Goal: Task Accomplishment & Management: Use online tool/utility

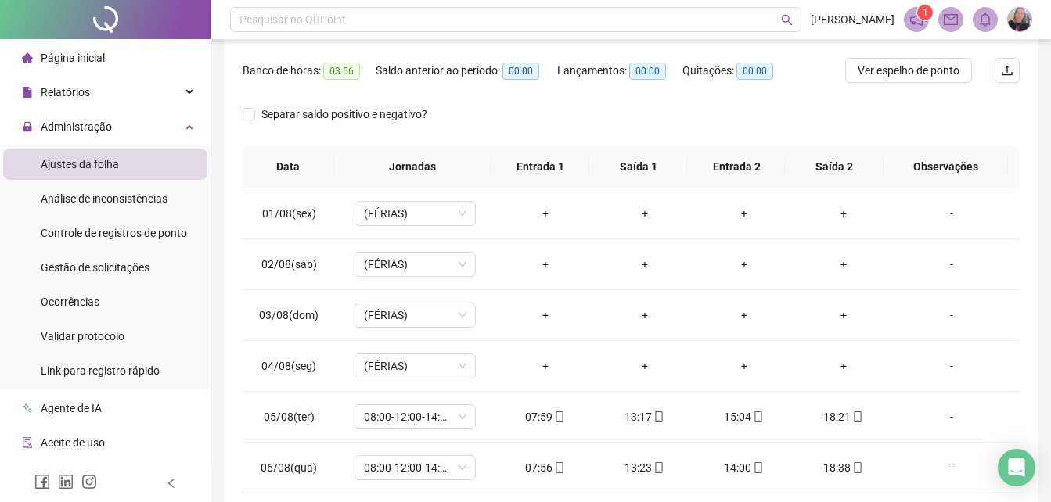
scroll to position [313, 0]
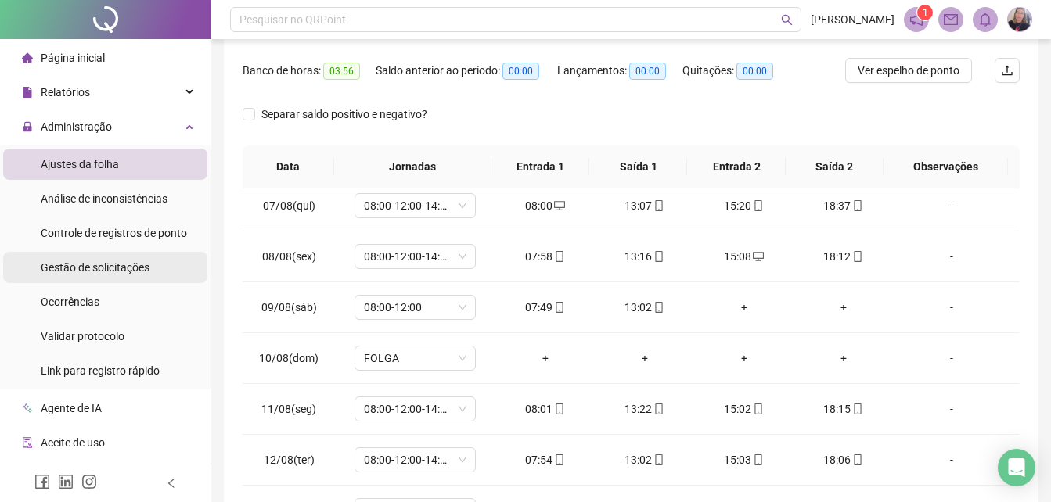
click at [71, 270] on span "Gestão de solicitações" at bounding box center [95, 267] width 109 height 13
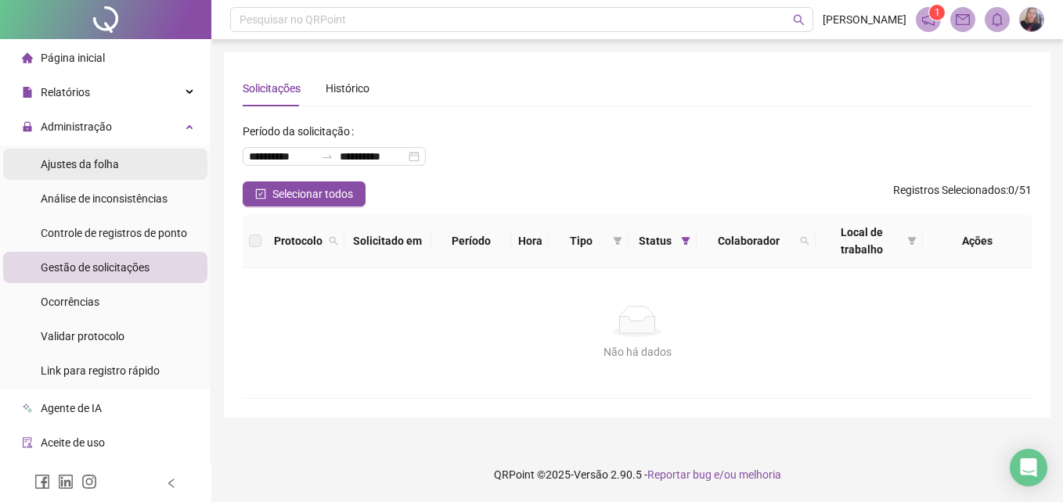
click at [57, 158] on span "Ajustes da folha" at bounding box center [80, 164] width 78 height 13
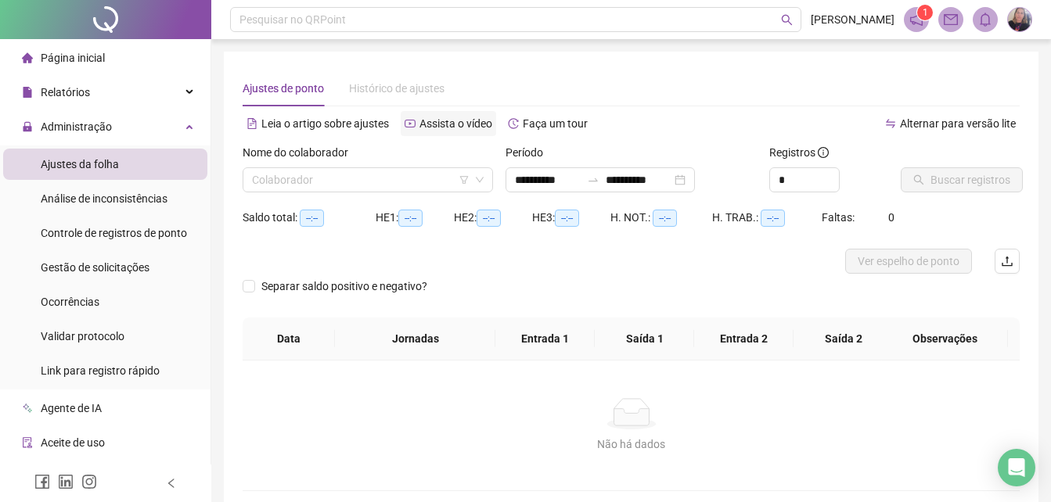
type input "**********"
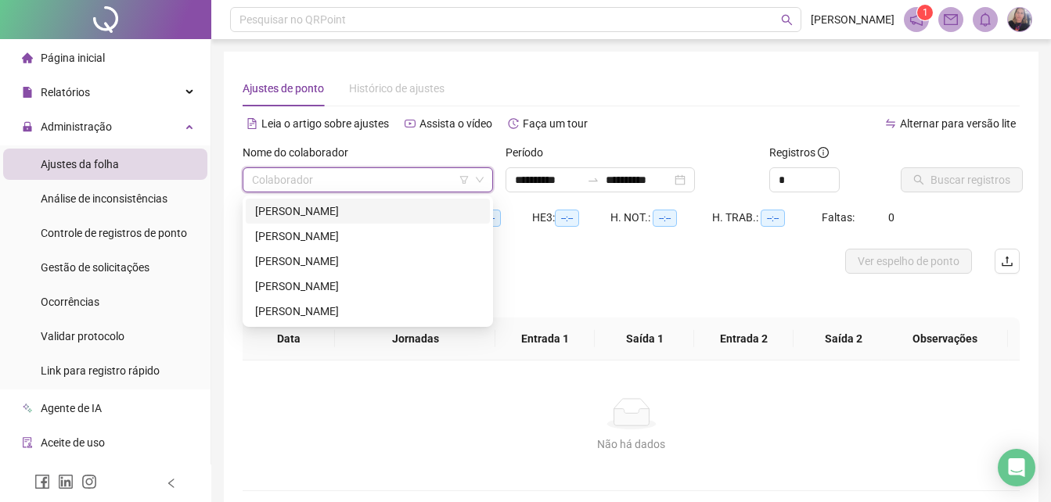
click at [362, 182] on input "search" at bounding box center [361, 179] width 218 height 23
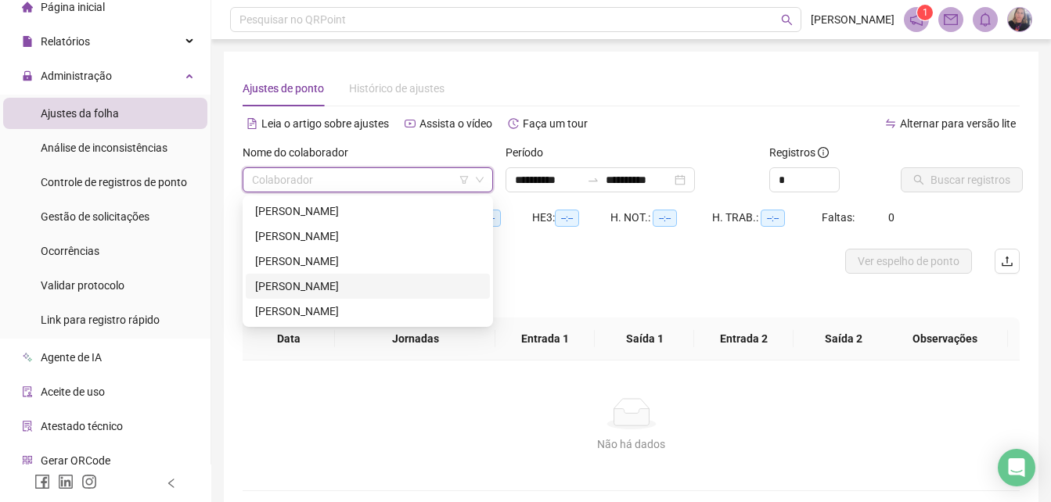
scroll to position [78, 0]
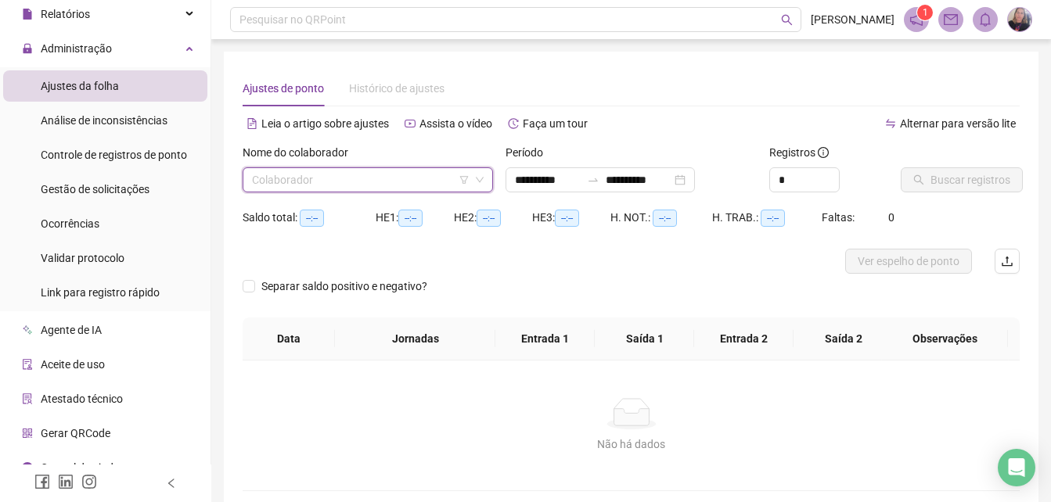
click at [351, 173] on input "search" at bounding box center [361, 179] width 218 height 23
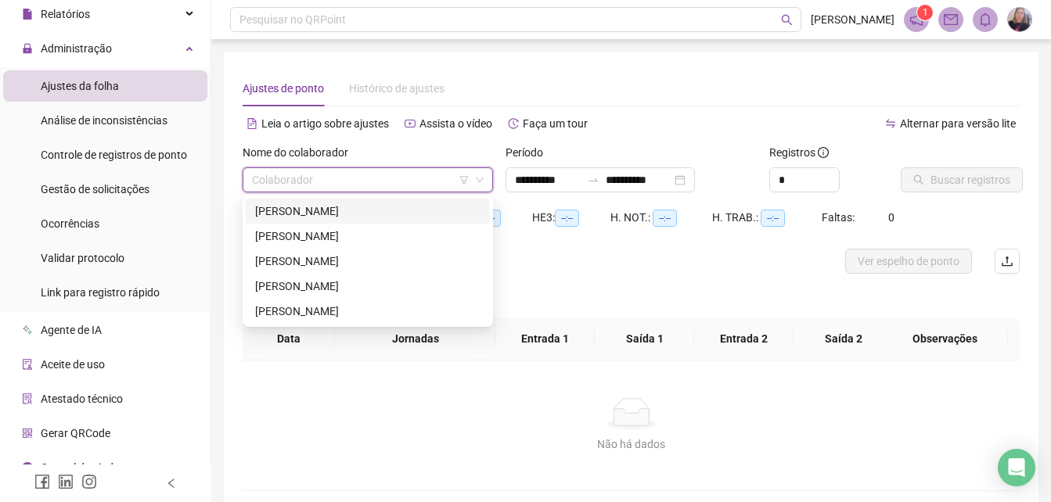
click at [325, 210] on div "[PERSON_NAME]" at bounding box center [367, 211] width 225 height 17
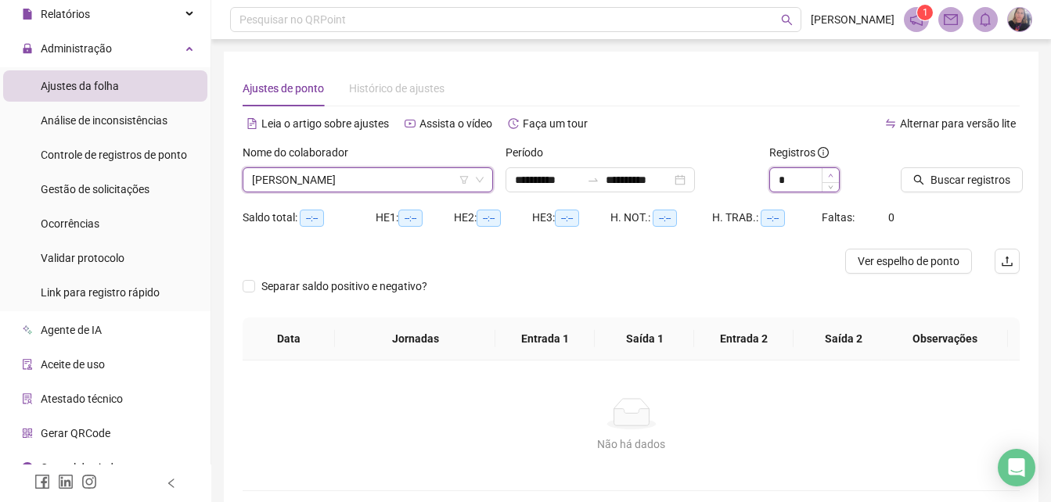
type input "*"
click at [829, 173] on icon "up" at bounding box center [830, 175] width 5 height 5
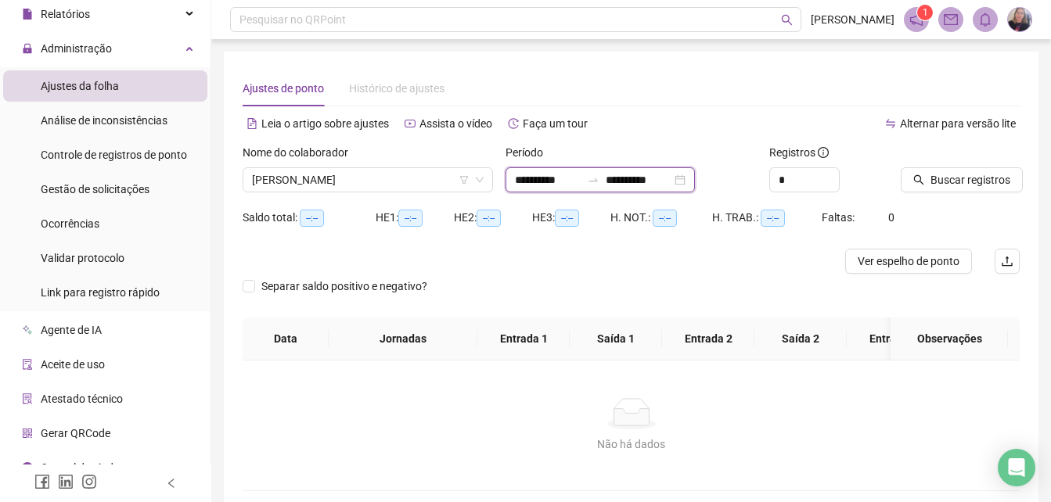
click at [535, 177] on input "**********" at bounding box center [548, 179] width 66 height 17
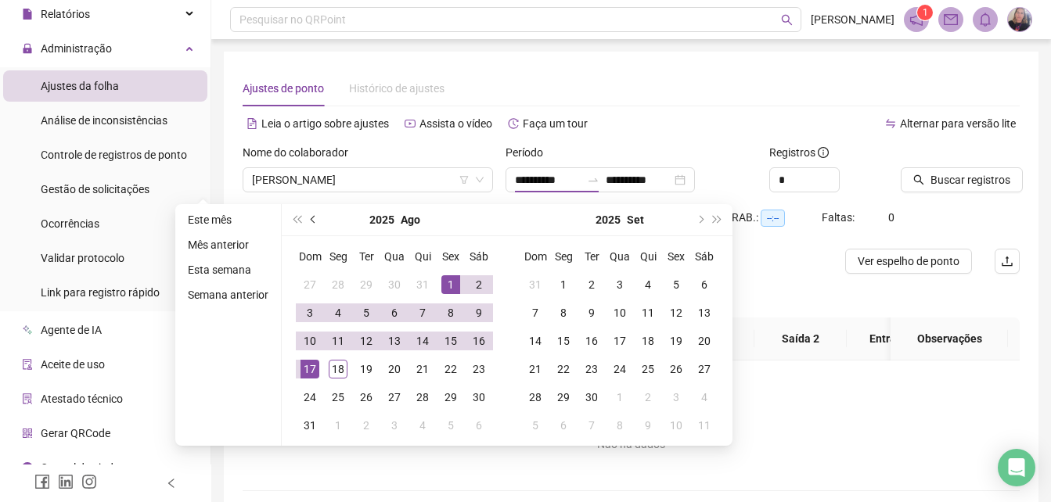
click at [311, 221] on span "prev-year" at bounding box center [315, 220] width 8 height 8
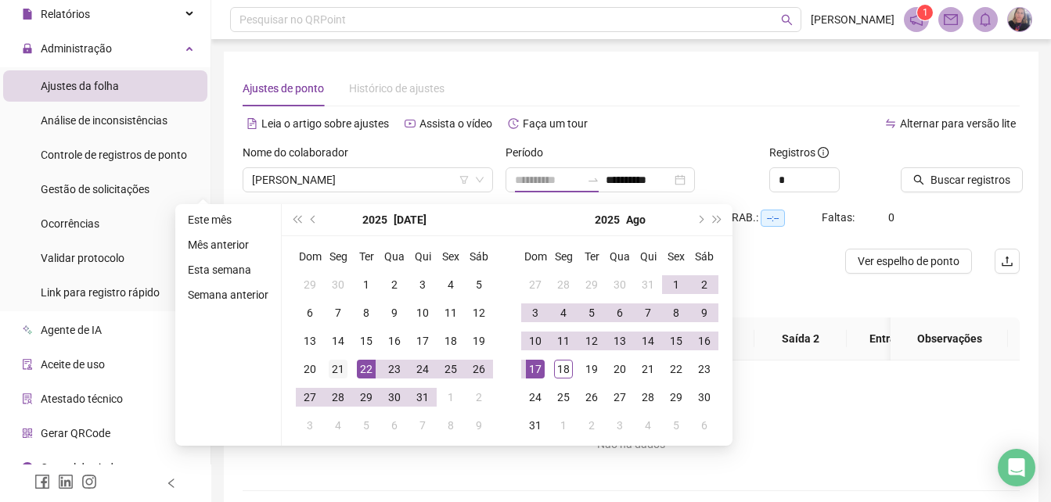
type input "**********"
click at [343, 372] on div "21" at bounding box center [338, 369] width 19 height 19
click at [561, 371] on div "18" at bounding box center [563, 369] width 19 height 19
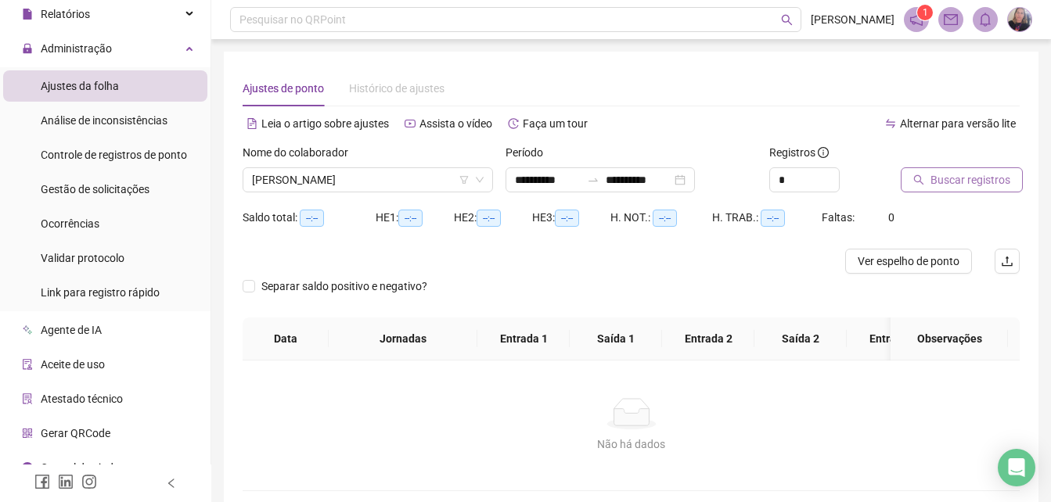
click at [994, 178] on span "Buscar registros" at bounding box center [970, 179] width 80 height 17
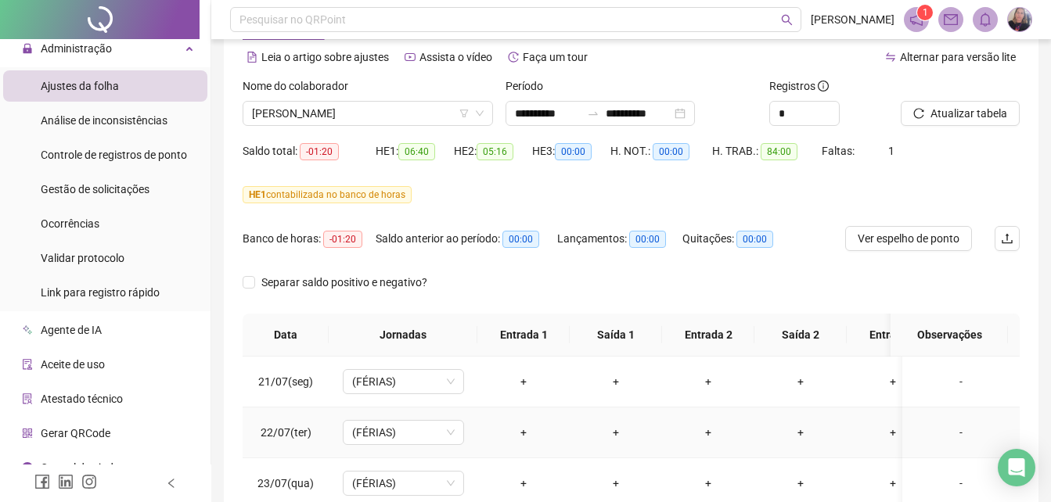
scroll to position [28, 0]
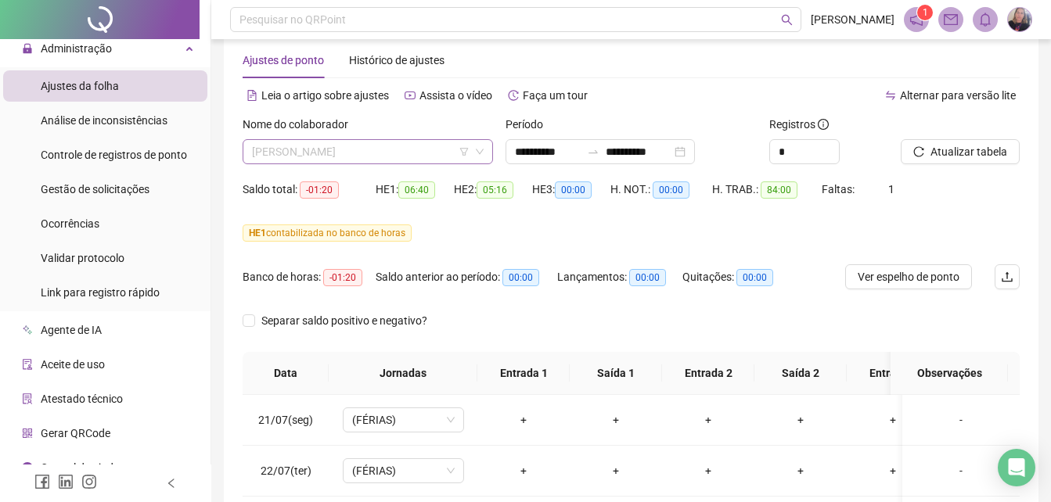
click at [394, 149] on span "[PERSON_NAME]" at bounding box center [368, 151] width 232 height 23
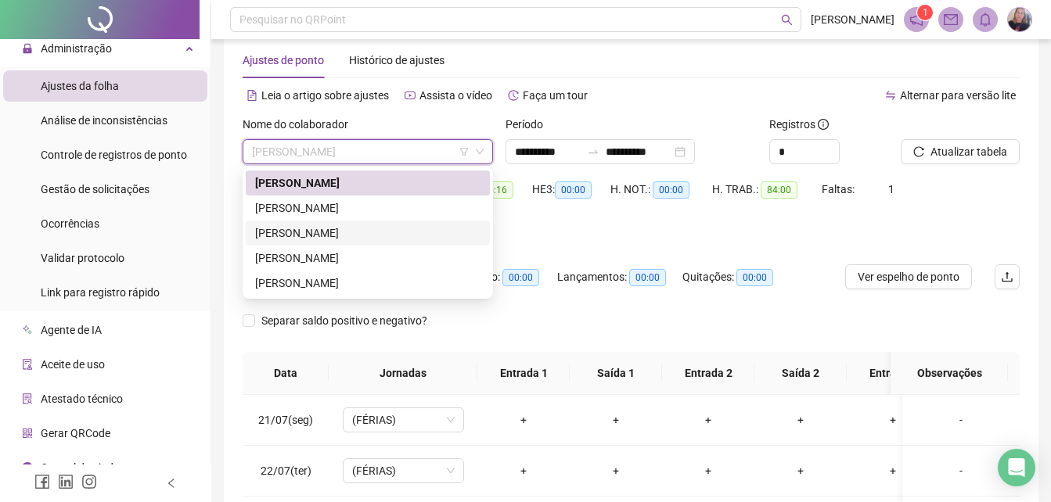
drag, startPoint x: 307, startPoint y: 227, endPoint x: 699, endPoint y: 188, distance: 393.9
click at [309, 226] on div "[PERSON_NAME]" at bounding box center [367, 233] width 225 height 17
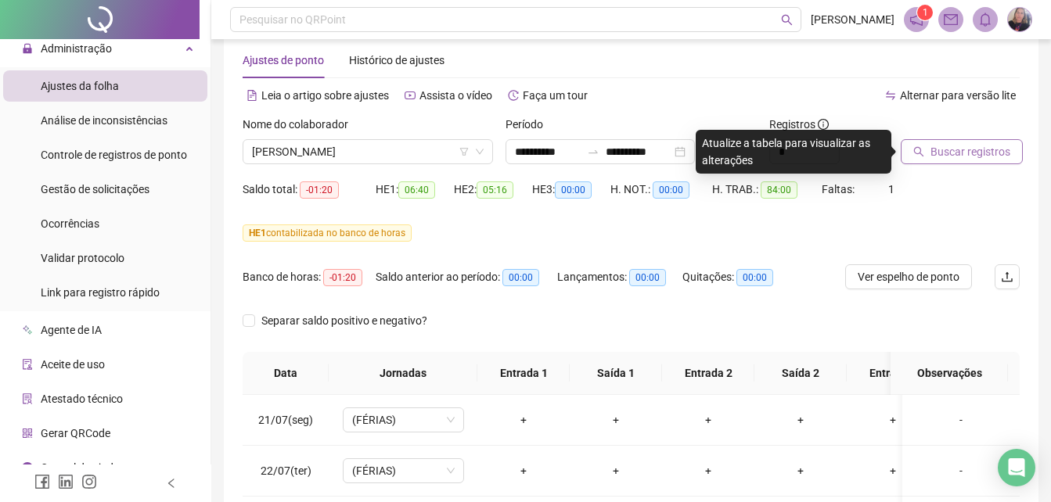
click at [964, 153] on span "Buscar registros" at bounding box center [970, 151] width 80 height 17
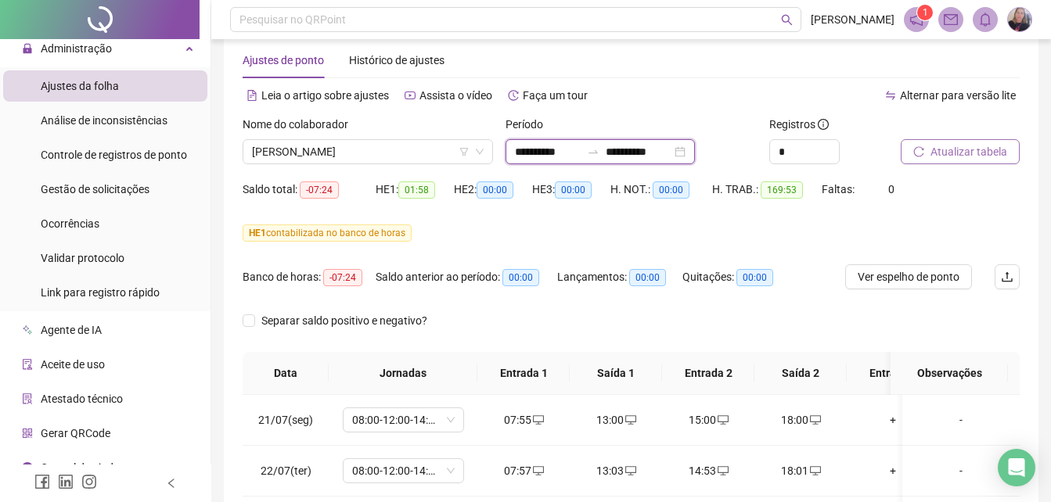
click at [664, 153] on input "**********" at bounding box center [639, 151] width 66 height 17
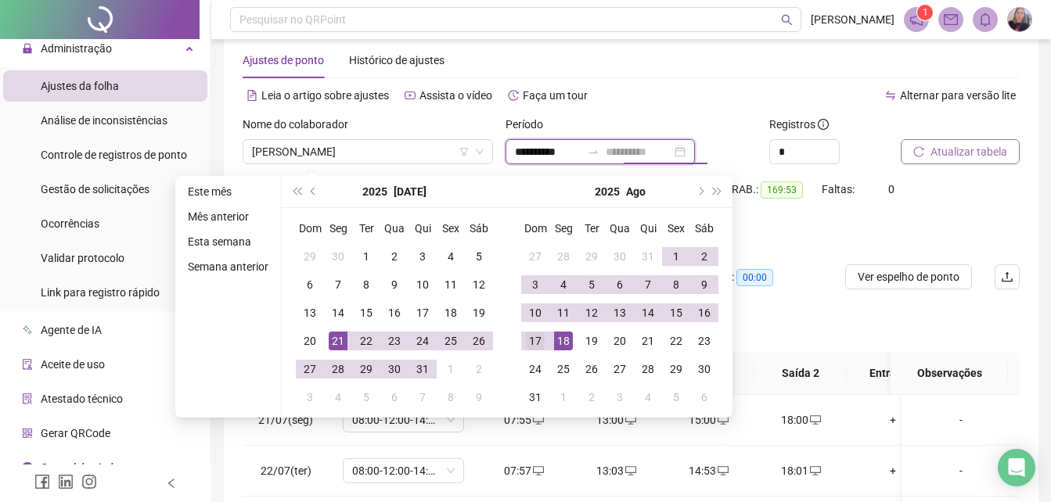
type input "**********"
click at [538, 341] on div "17" at bounding box center [535, 341] width 19 height 19
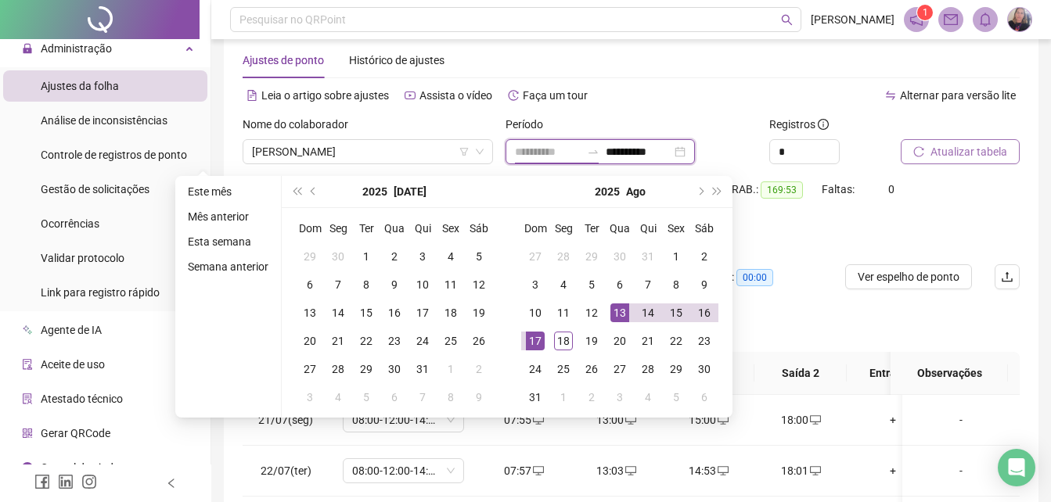
type input "**********"
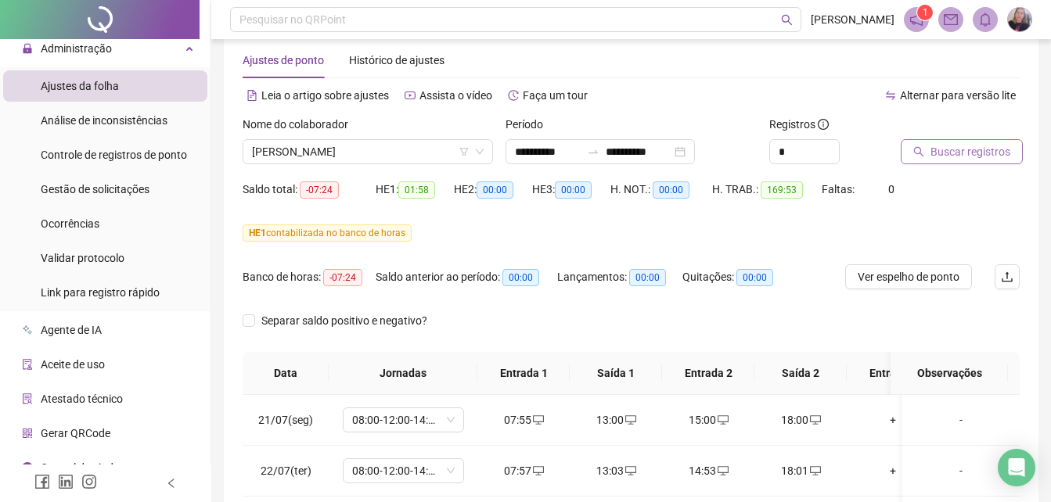
click at [956, 137] on div at bounding box center [941, 127] width 80 height 23
click at [960, 148] on span "Buscar registros" at bounding box center [970, 151] width 80 height 17
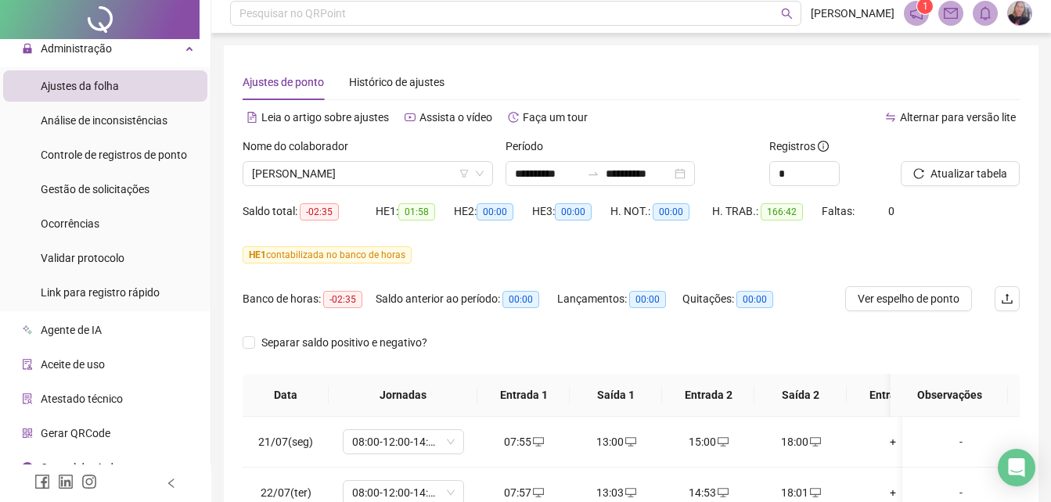
scroll to position [0, 0]
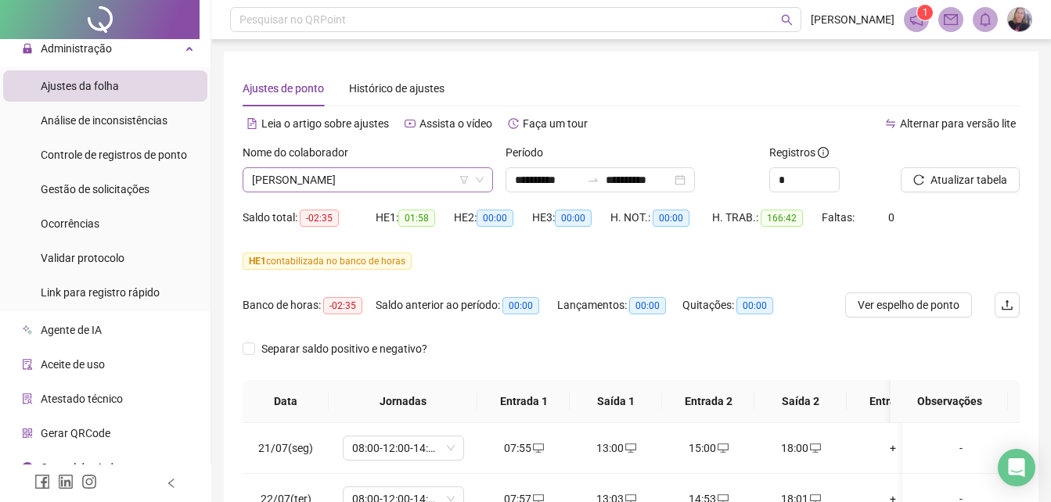
click at [358, 171] on div "Nome do colaborador ISA [PERSON_NAME]" at bounding box center [368, 168] width 250 height 49
drag, startPoint x: 358, startPoint y: 171, endPoint x: 566, endPoint y: 77, distance: 227.3
click at [591, 67] on div "**********" at bounding box center [631, 414] width 815 height 725
drag, startPoint x: 426, startPoint y: 171, endPoint x: 417, endPoint y: 172, distance: 8.6
click at [424, 172] on span "[PERSON_NAME]" at bounding box center [368, 179] width 232 height 23
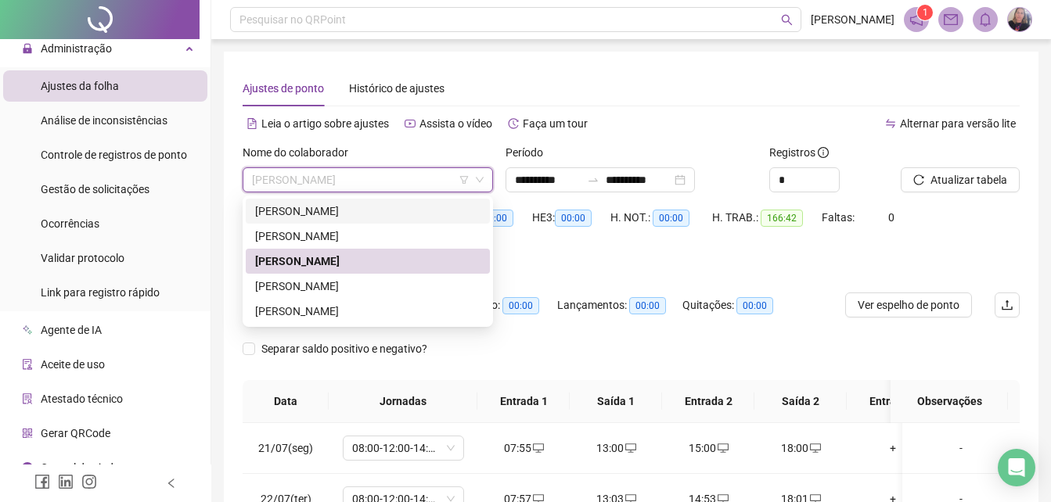
drag, startPoint x: 330, startPoint y: 212, endPoint x: 667, endPoint y: 214, distance: 336.4
click at [336, 214] on div "[PERSON_NAME]" at bounding box center [367, 211] width 225 height 17
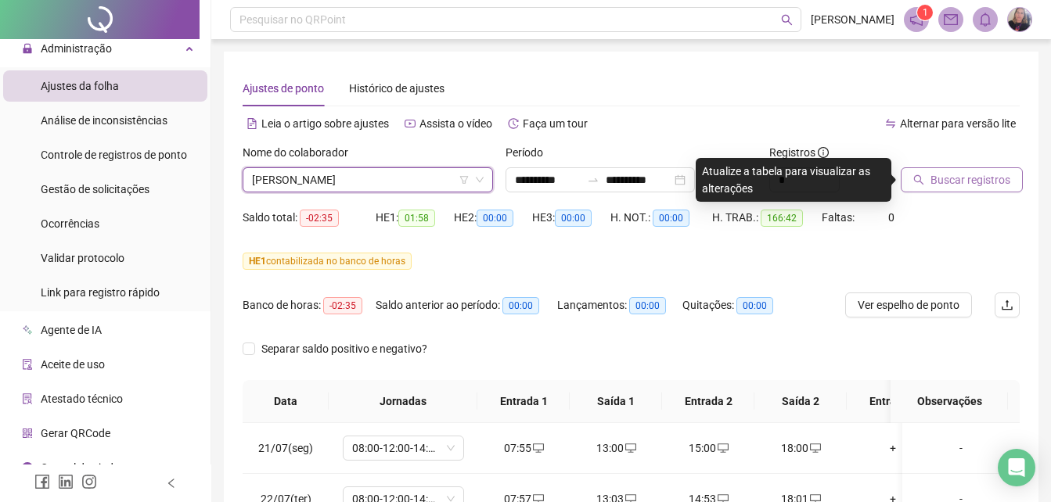
click at [986, 182] on span "Buscar registros" at bounding box center [970, 179] width 80 height 17
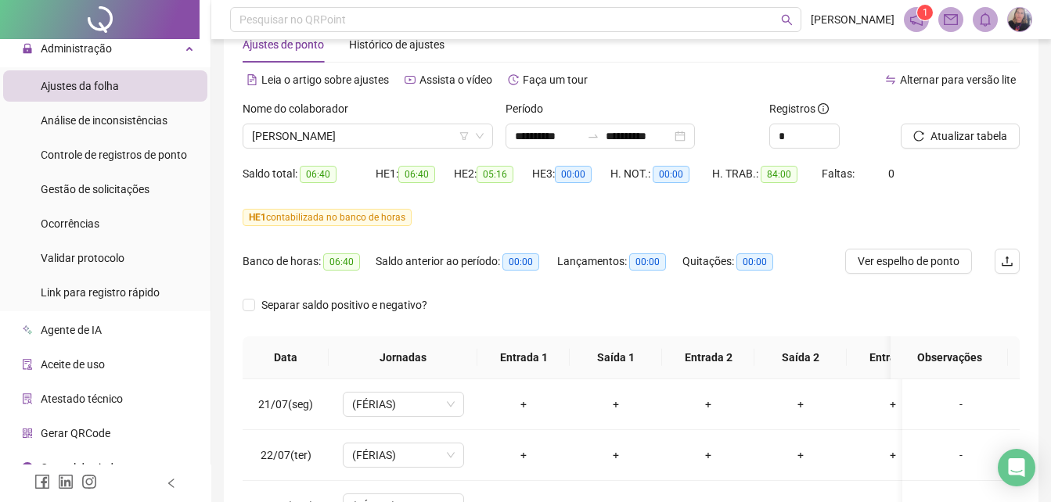
scroll to position [16, 0]
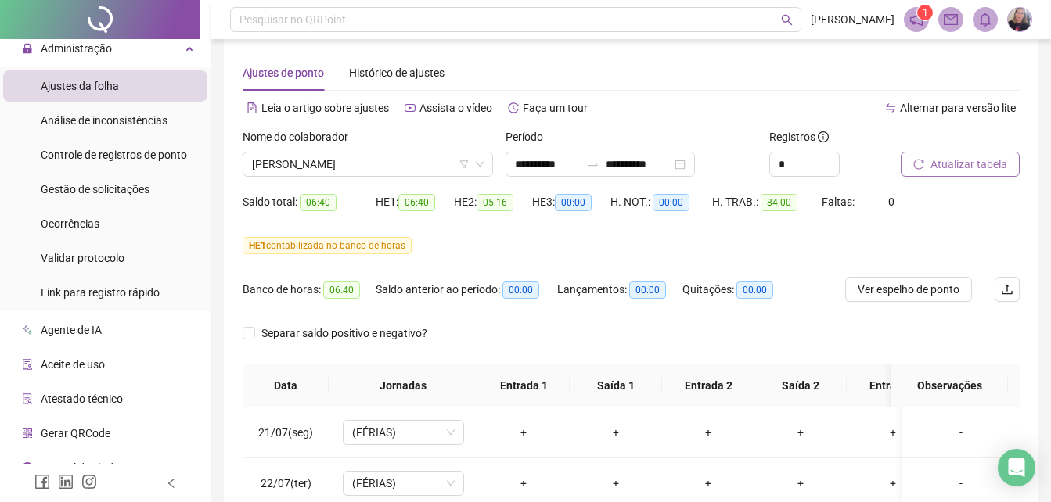
click at [983, 165] on span "Atualizar tabela" at bounding box center [968, 164] width 77 height 17
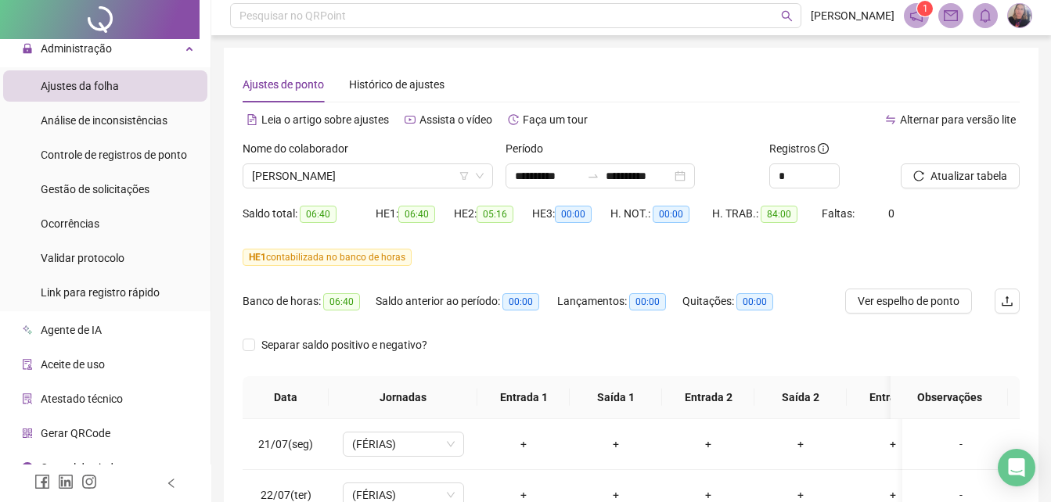
scroll to position [0, 0]
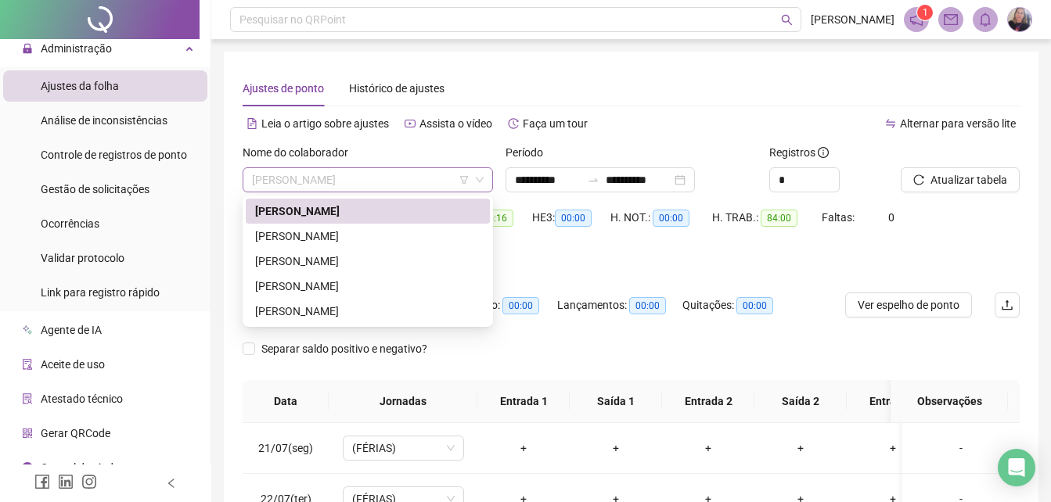
click at [358, 178] on span "[PERSON_NAME]" at bounding box center [368, 179] width 232 height 23
click at [308, 241] on div "[PERSON_NAME]" at bounding box center [367, 236] width 225 height 17
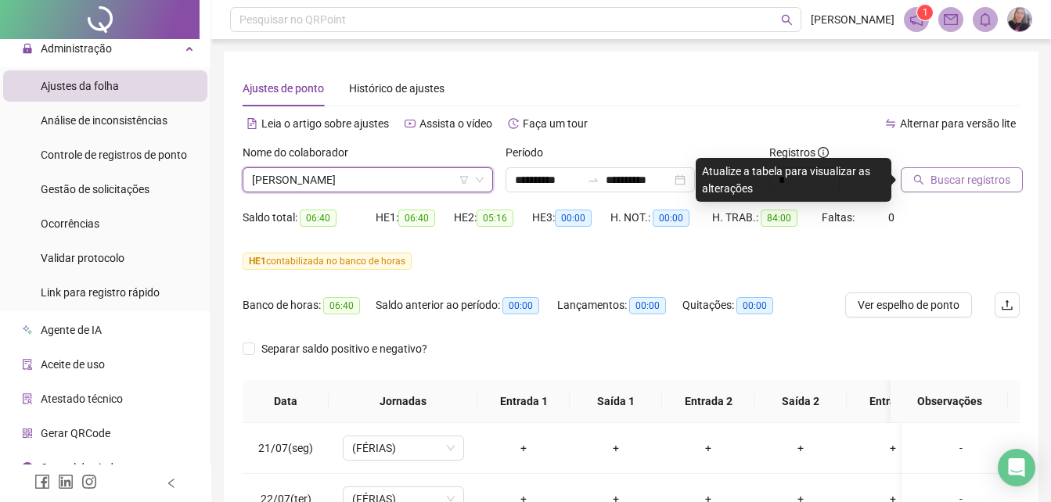
click at [980, 182] on span "Buscar registros" at bounding box center [970, 179] width 80 height 17
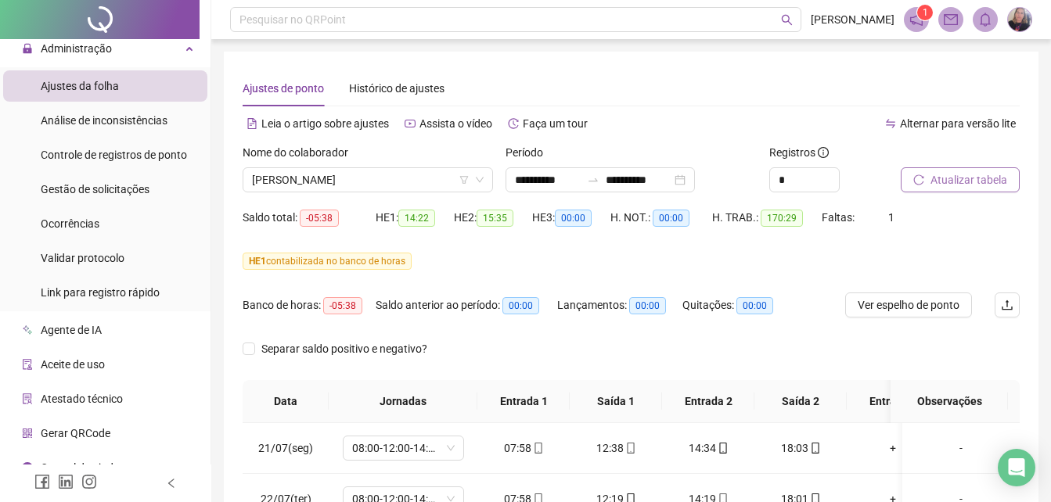
click at [980, 182] on span "Atualizar tabela" at bounding box center [968, 179] width 77 height 17
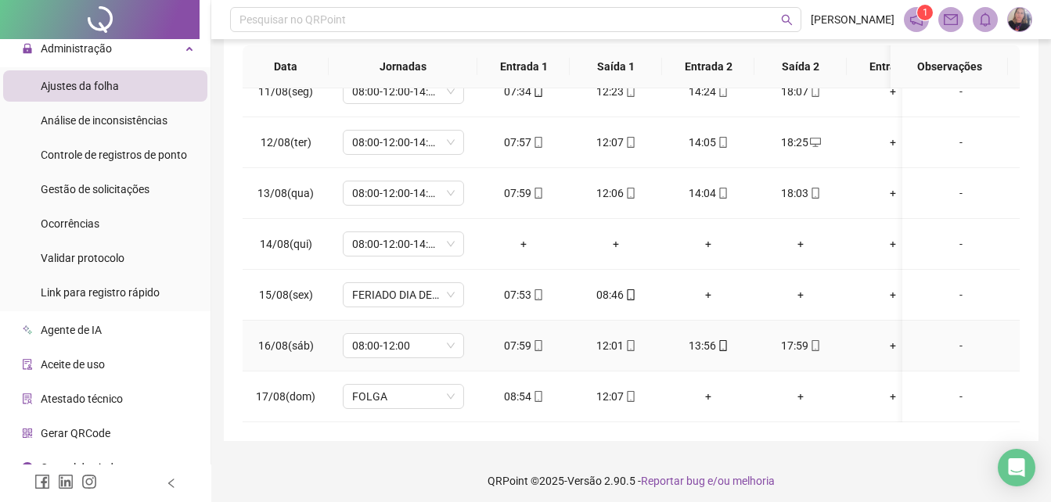
scroll to position [341, 0]
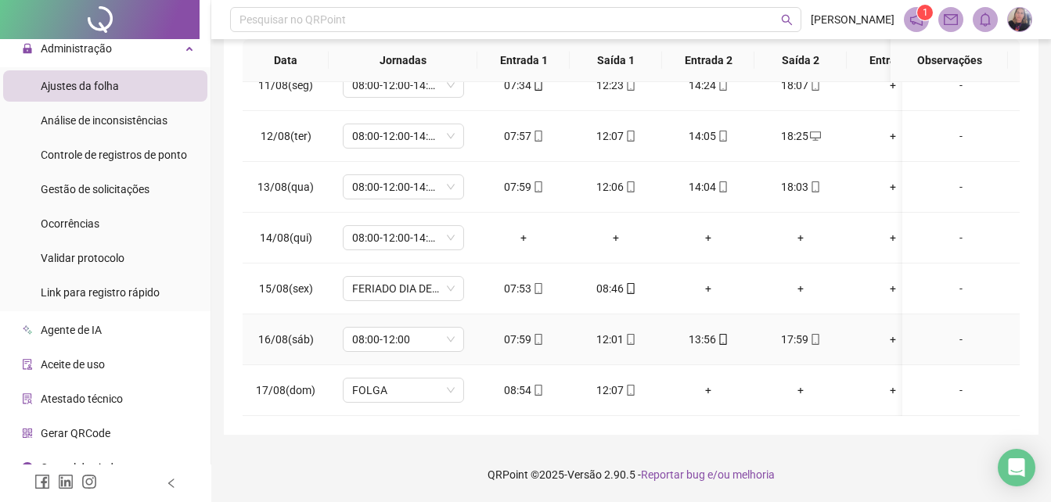
click at [948, 331] on div "-" at bounding box center [961, 339] width 92 height 17
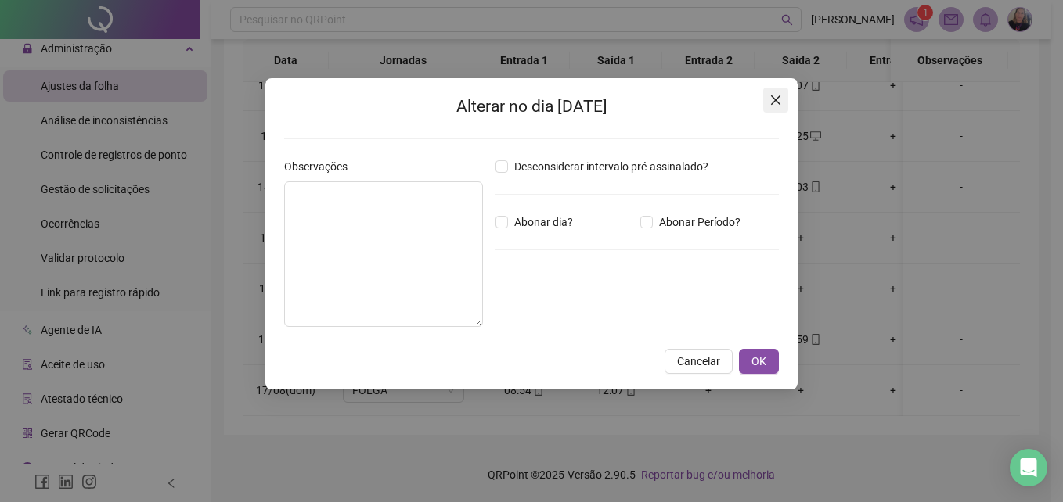
click at [779, 95] on icon "close" at bounding box center [775, 100] width 13 height 13
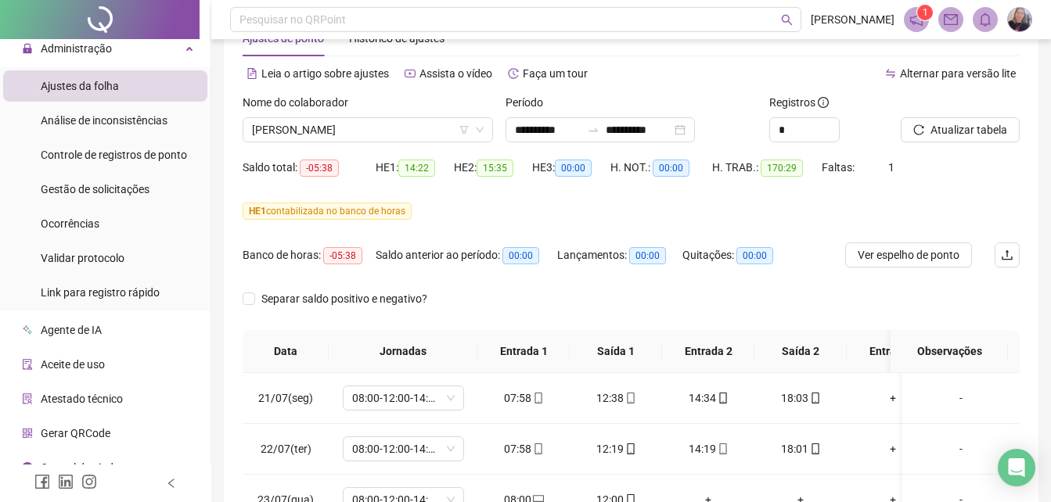
scroll to position [28, 0]
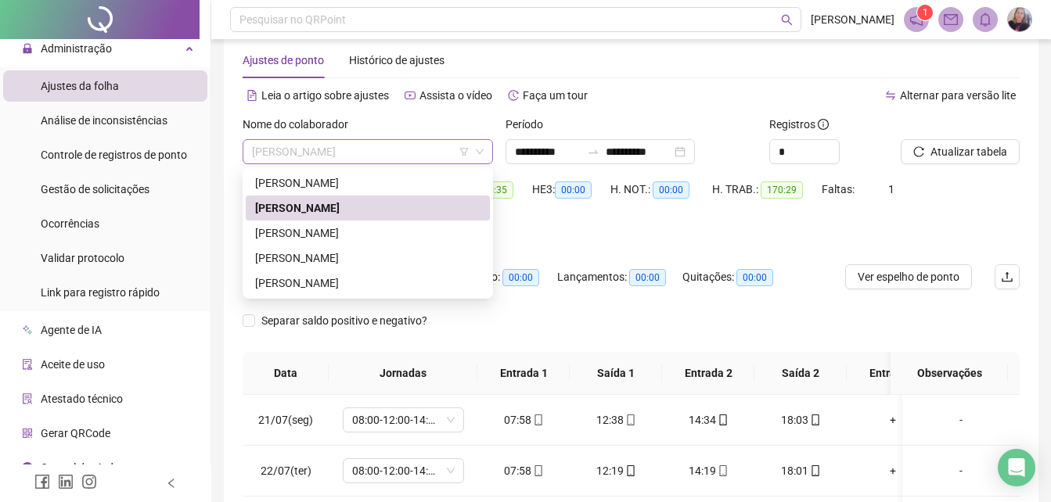
click at [380, 147] on span "[PERSON_NAME]" at bounding box center [368, 151] width 232 height 23
click at [315, 236] on div "[PERSON_NAME]" at bounding box center [367, 233] width 225 height 17
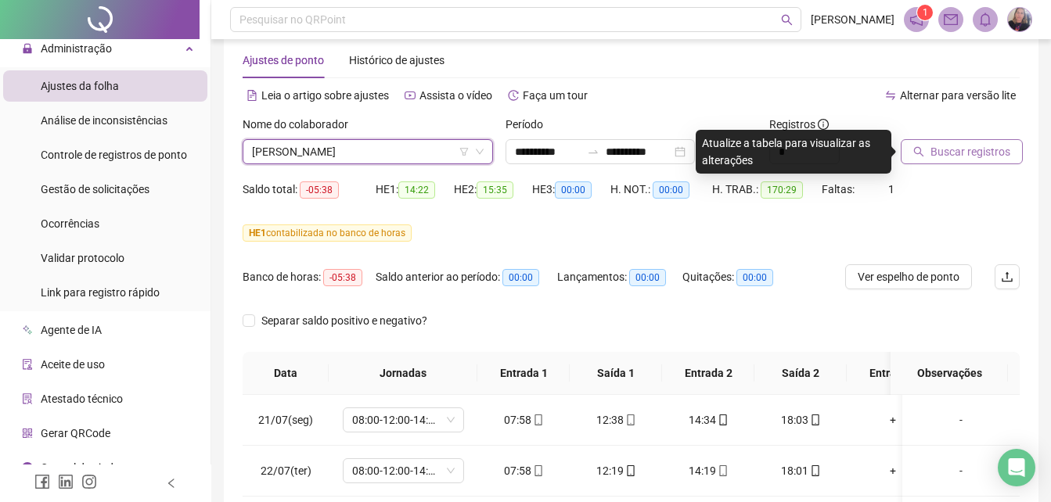
click at [944, 153] on span "Buscar registros" at bounding box center [970, 151] width 80 height 17
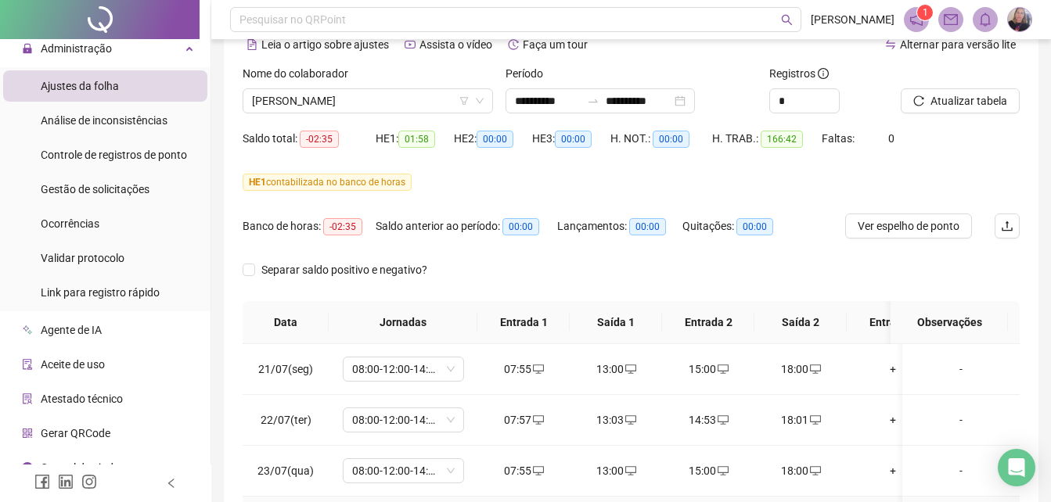
scroll to position [0, 0]
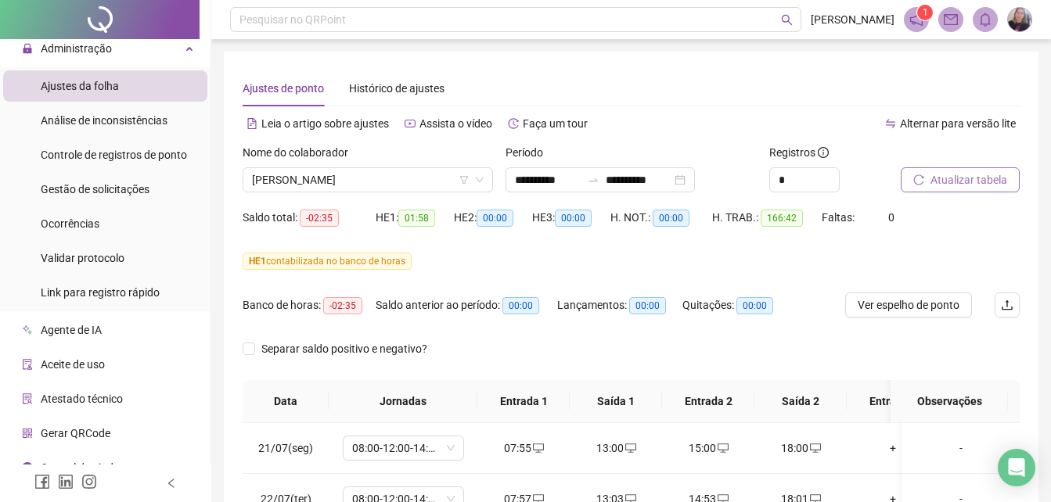
click at [959, 185] on span "Atualizar tabela" at bounding box center [968, 179] width 77 height 17
click at [971, 183] on span "Atualizar tabela" at bounding box center [968, 179] width 77 height 17
click at [312, 184] on span "[PERSON_NAME]" at bounding box center [368, 179] width 232 height 23
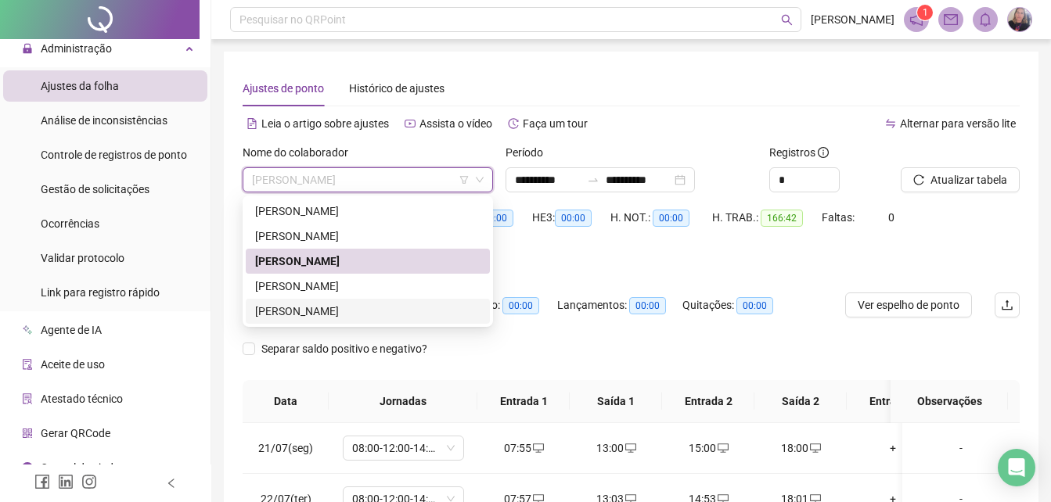
click at [305, 312] on div "[PERSON_NAME]" at bounding box center [367, 311] width 225 height 17
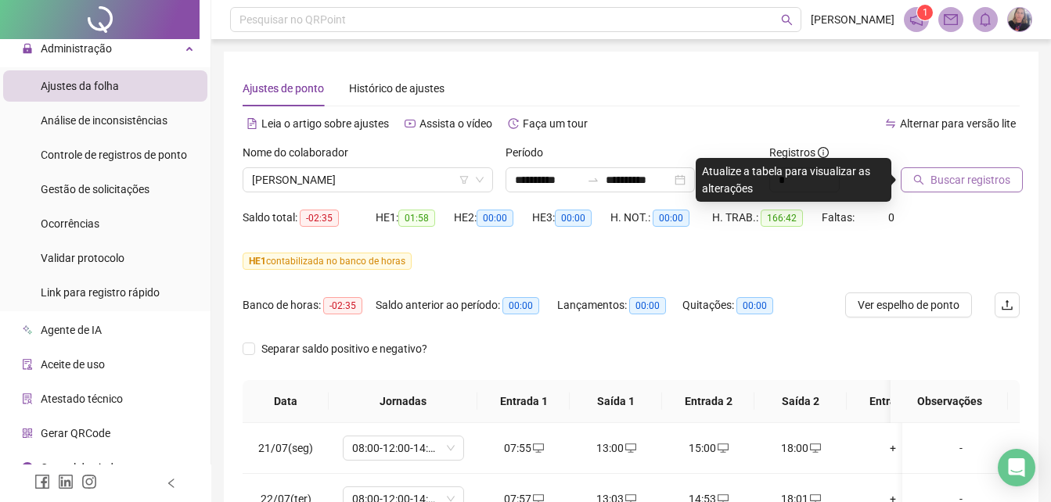
click at [979, 174] on span "Buscar registros" at bounding box center [970, 179] width 80 height 17
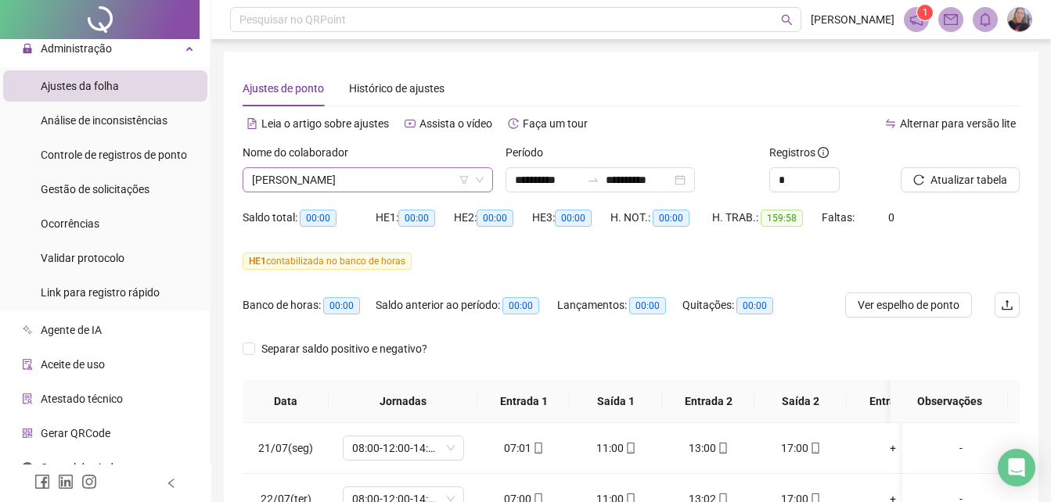
click at [352, 173] on span "[PERSON_NAME]" at bounding box center [368, 179] width 232 height 23
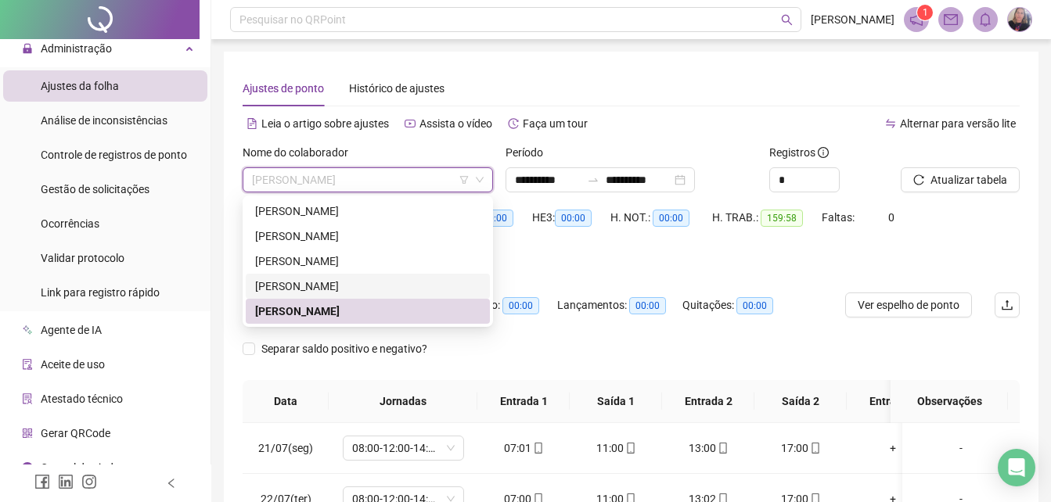
click at [286, 283] on div "[PERSON_NAME]" at bounding box center [367, 286] width 225 height 17
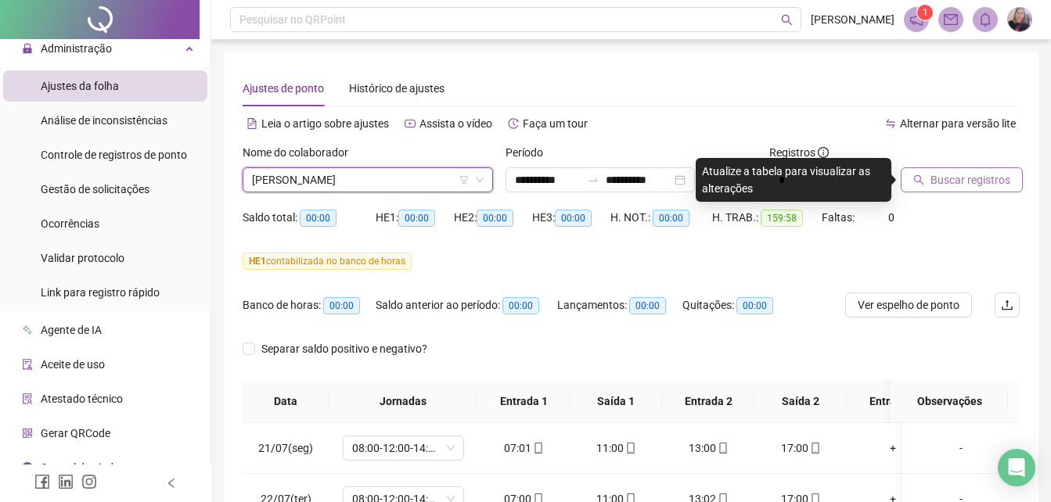
click at [976, 182] on span "Buscar registros" at bounding box center [970, 179] width 80 height 17
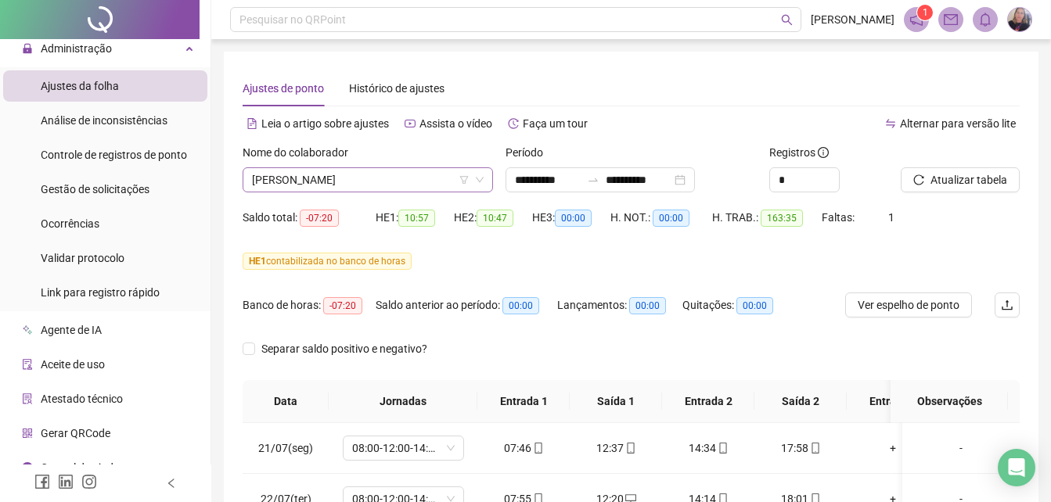
click at [331, 177] on span "[PERSON_NAME]" at bounding box center [368, 179] width 232 height 23
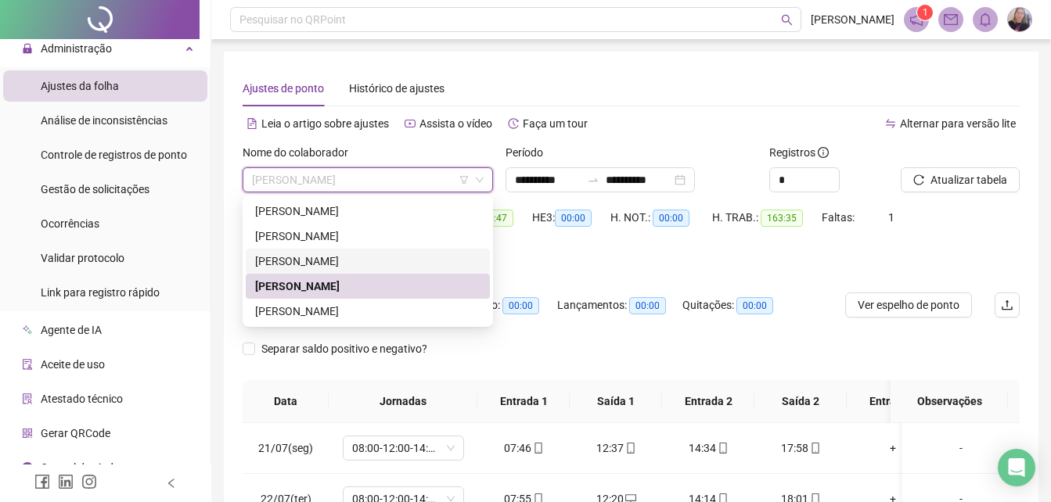
click at [296, 255] on div "[PERSON_NAME]" at bounding box center [367, 261] width 225 height 17
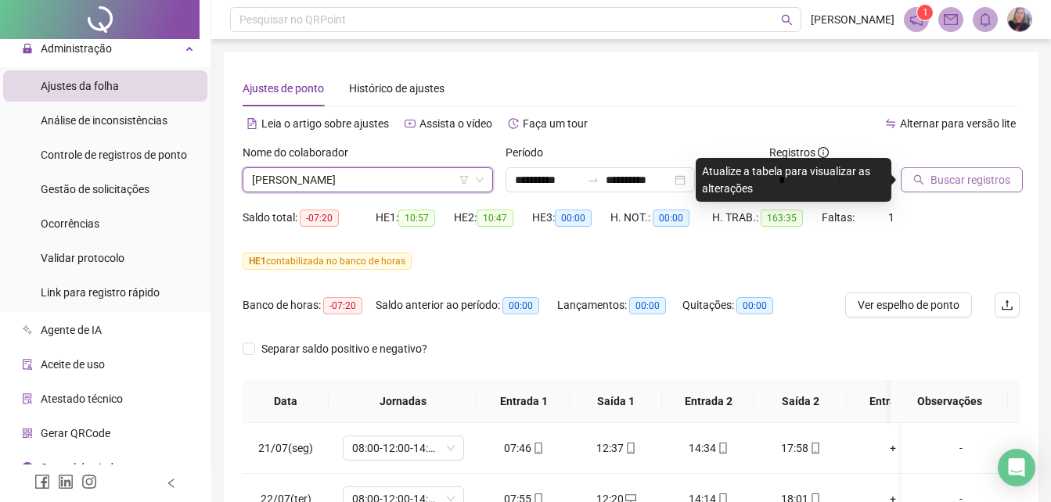
click at [976, 182] on span "Buscar registros" at bounding box center [970, 179] width 80 height 17
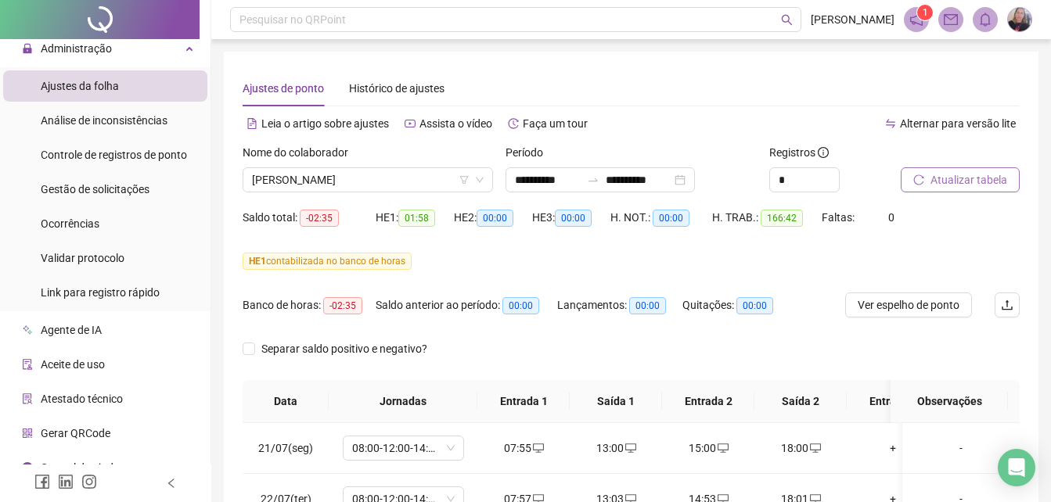
click at [958, 186] on span "Atualizar tabela" at bounding box center [968, 179] width 77 height 17
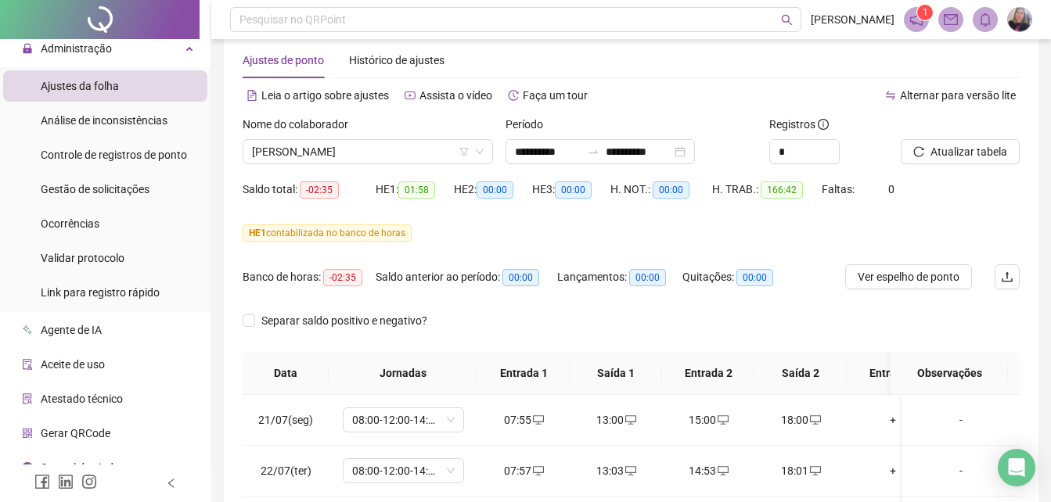
scroll to position [6, 0]
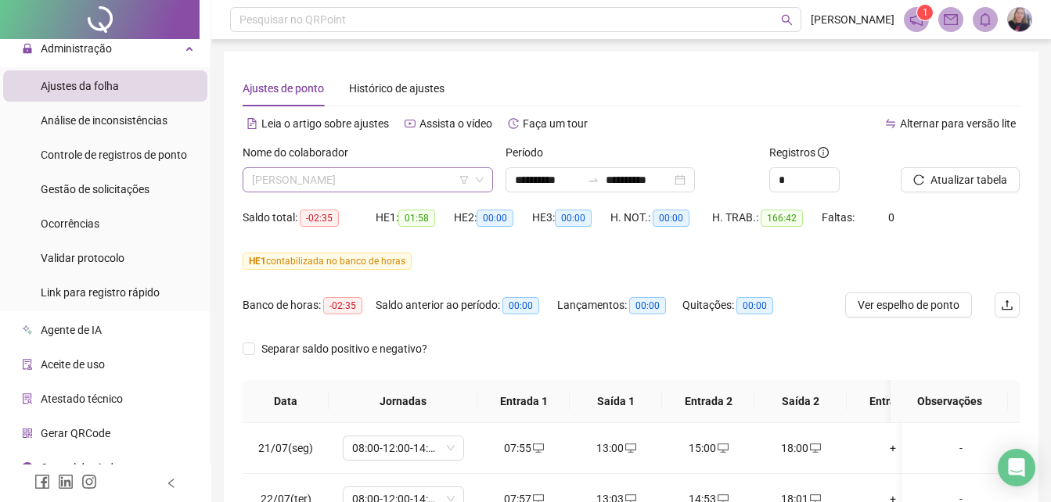
click at [335, 178] on span "[PERSON_NAME]" at bounding box center [368, 179] width 232 height 23
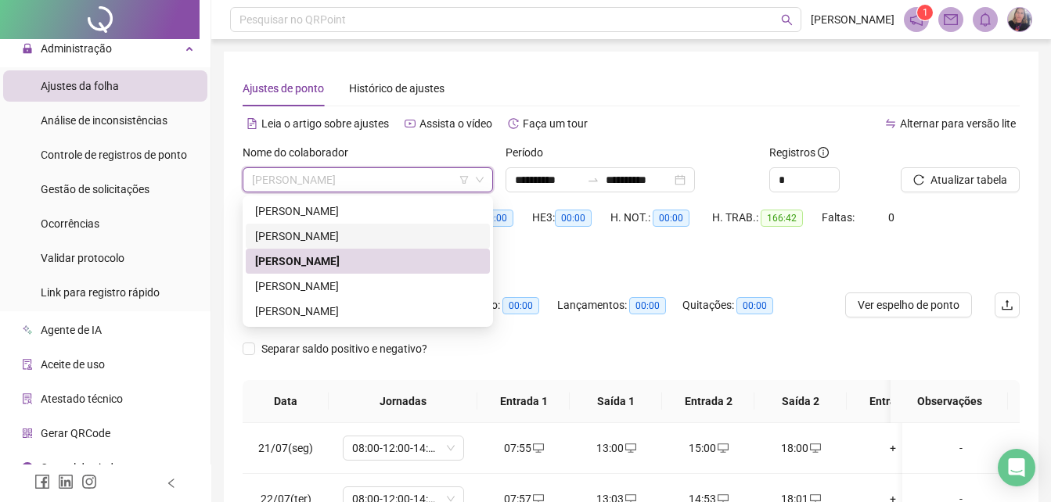
click at [301, 234] on div "[PERSON_NAME]" at bounding box center [367, 236] width 225 height 17
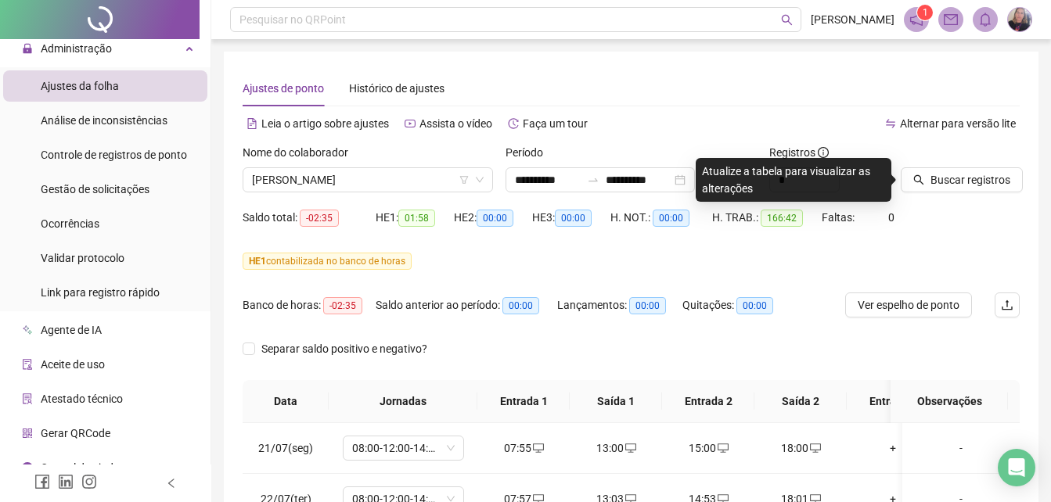
drag, startPoint x: 985, startPoint y: 181, endPoint x: 914, endPoint y: 288, distance: 128.7
click at [977, 181] on span "Buscar registros" at bounding box center [970, 179] width 80 height 17
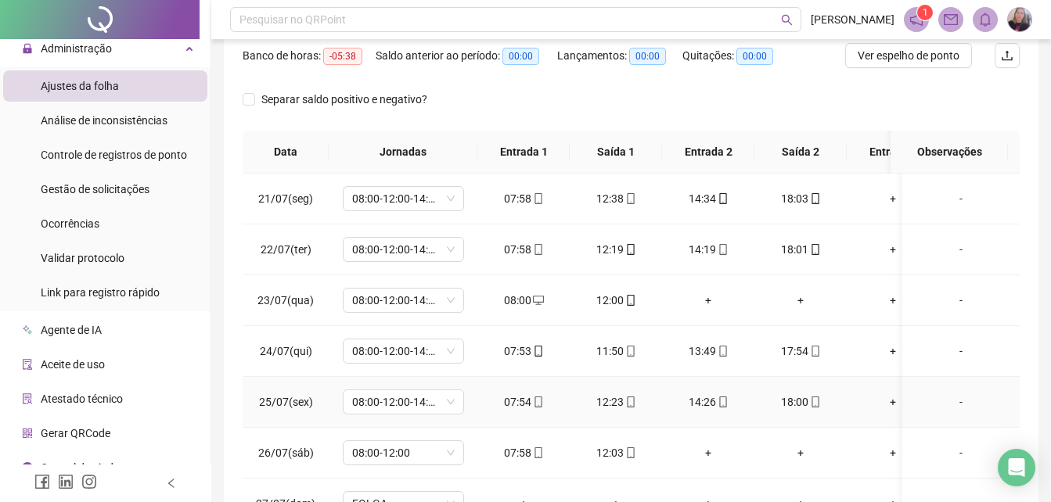
scroll to position [16, 0]
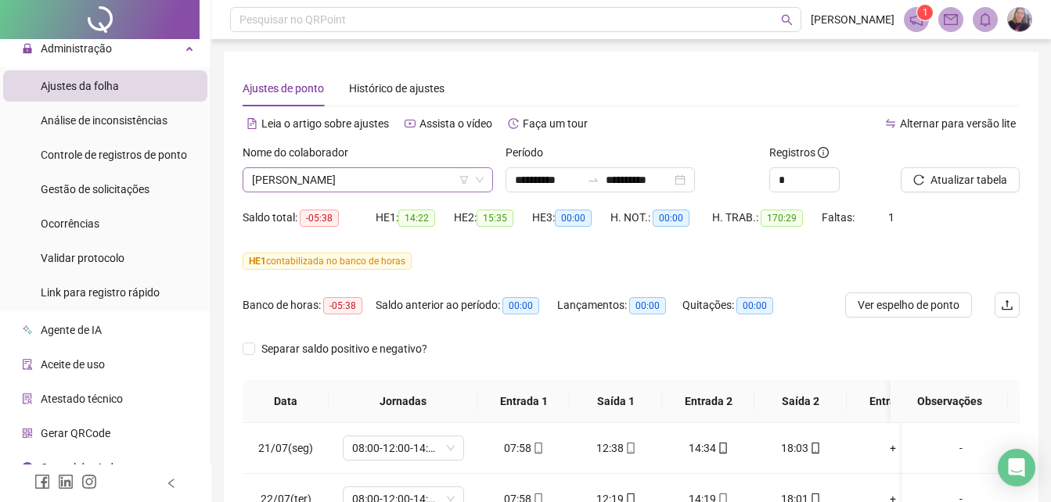
click at [358, 181] on span "[PERSON_NAME]" at bounding box center [368, 179] width 232 height 23
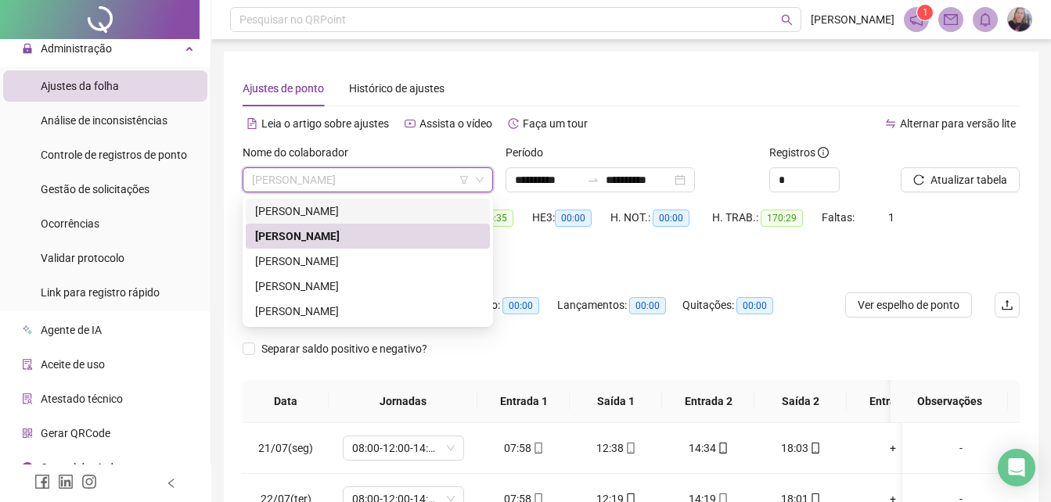
drag, startPoint x: 336, startPoint y: 206, endPoint x: 824, endPoint y: 201, distance: 488.3
click at [340, 206] on div "[PERSON_NAME]" at bounding box center [367, 211] width 225 height 17
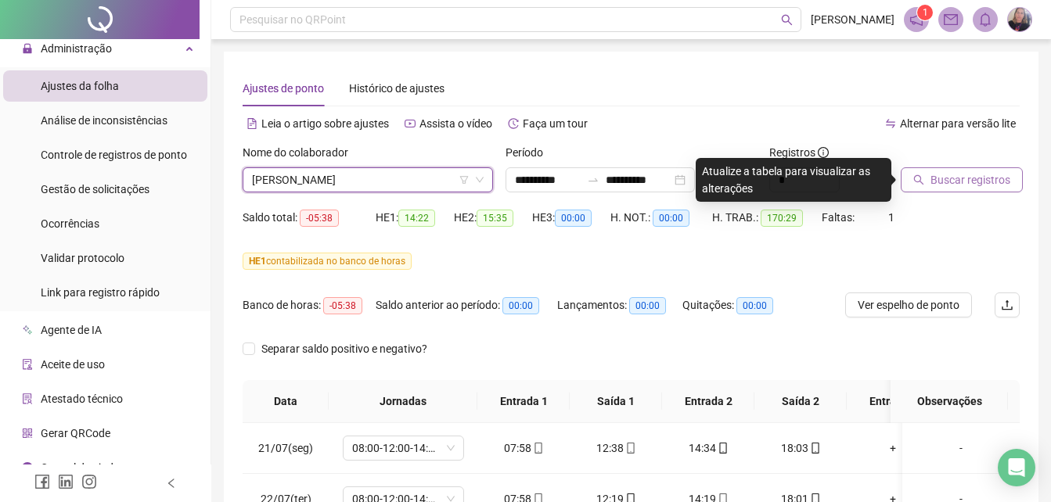
click at [973, 186] on span "Buscar registros" at bounding box center [970, 179] width 80 height 17
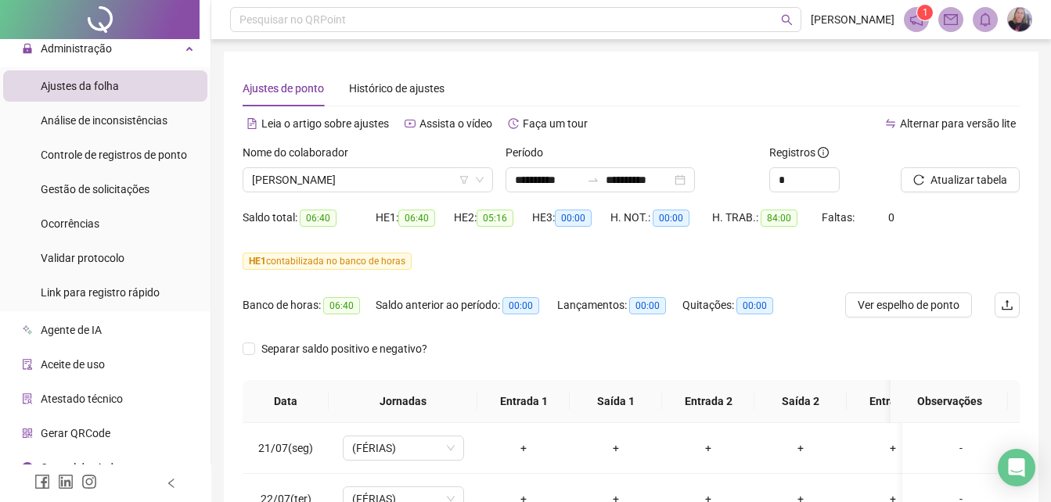
scroll to position [341, 0]
click at [977, 180] on span "Atualizar tabela" at bounding box center [968, 179] width 77 height 17
drag, startPoint x: 383, startPoint y: 178, endPoint x: 351, endPoint y: 190, distance: 33.7
click at [378, 178] on span "[PERSON_NAME]" at bounding box center [368, 179] width 232 height 23
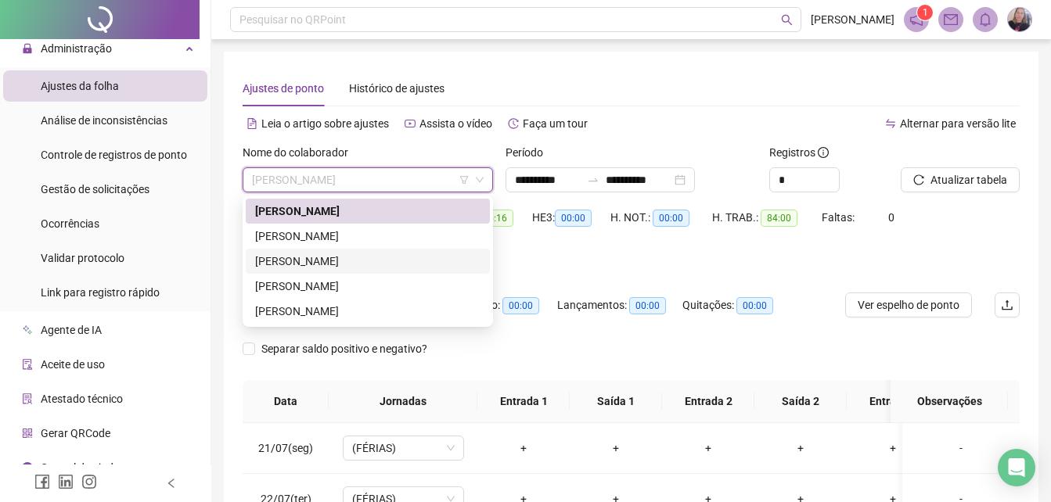
click at [293, 257] on div "[PERSON_NAME]" at bounding box center [367, 261] width 225 height 17
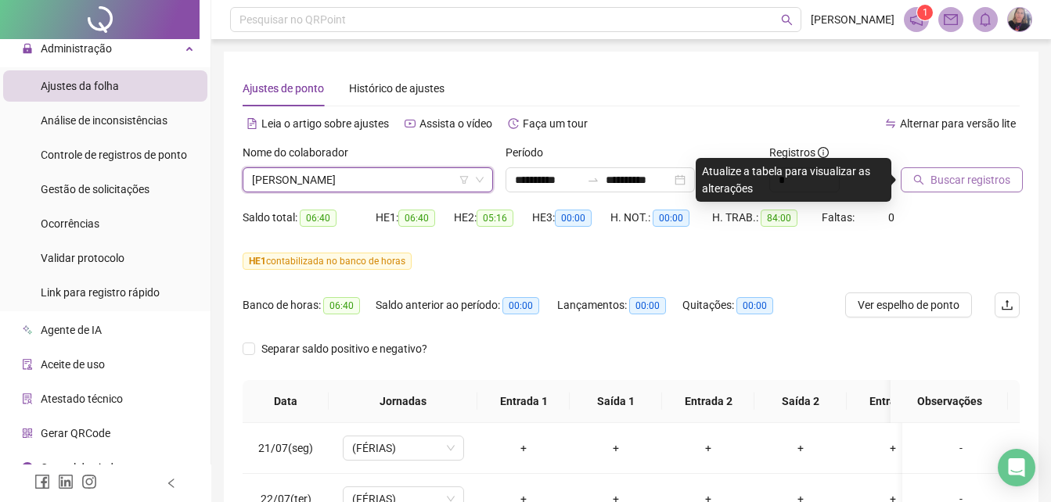
click at [985, 178] on span "Buscar registros" at bounding box center [970, 179] width 80 height 17
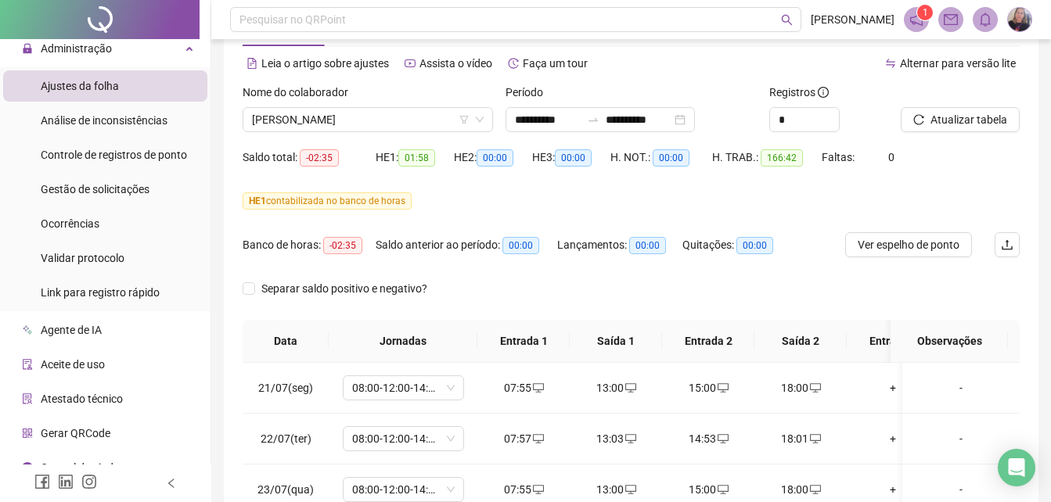
scroll to position [78, 0]
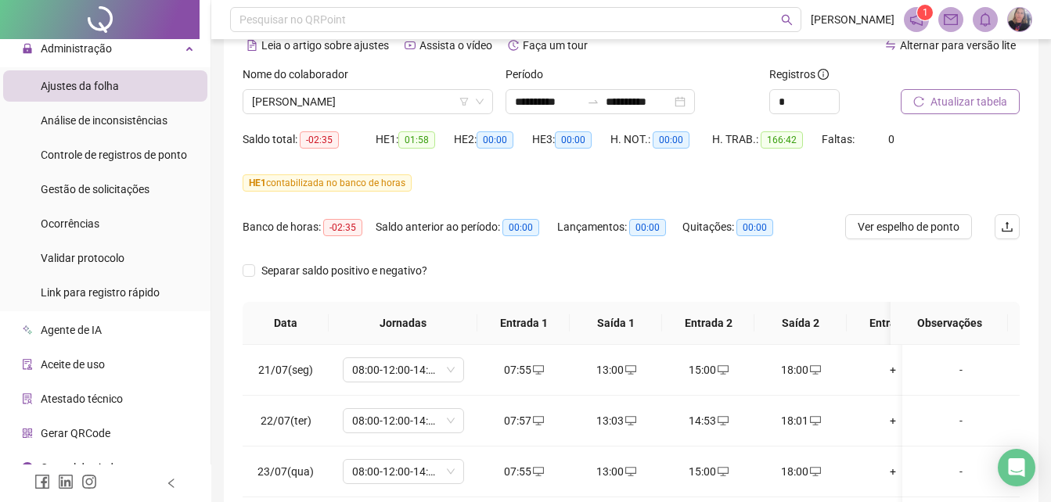
click at [953, 106] on span "Atualizar tabela" at bounding box center [968, 101] width 77 height 17
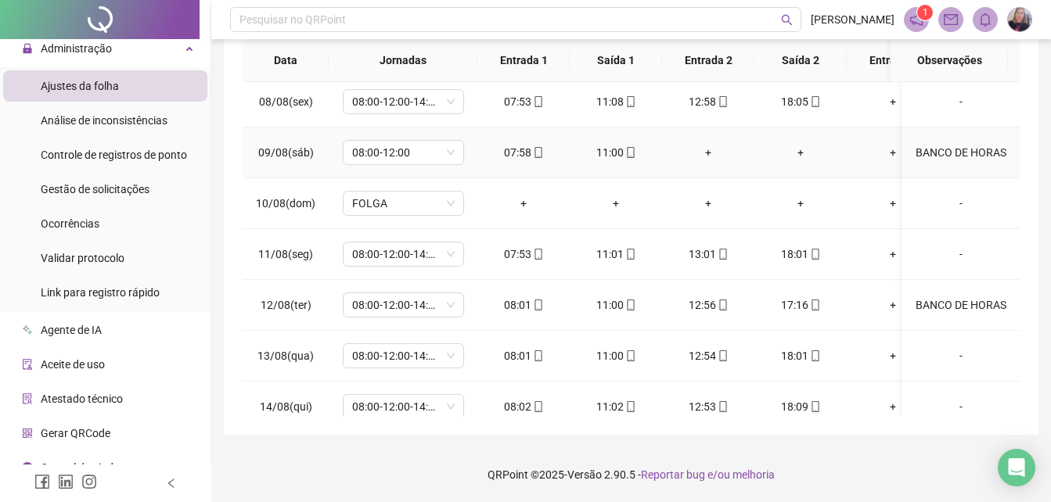
scroll to position [1102, 0]
